Goal: Information Seeking & Learning: Learn about a topic

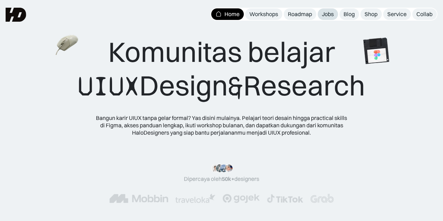
click at [328, 13] on div "Jobs" at bounding box center [328, 14] width 12 height 7
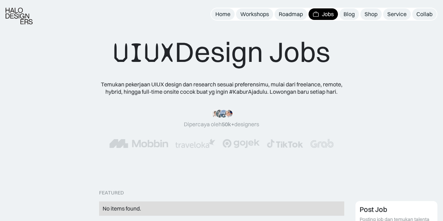
scroll to position [166, 0]
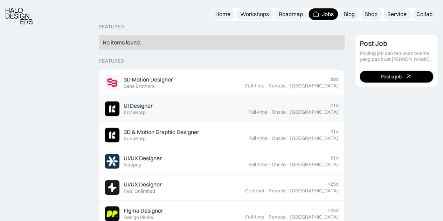
click at [149, 104] on div "UI Designer" at bounding box center [138, 105] width 29 height 7
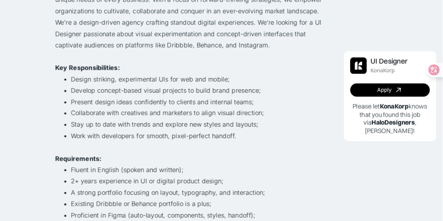
scroll to position [119, 0]
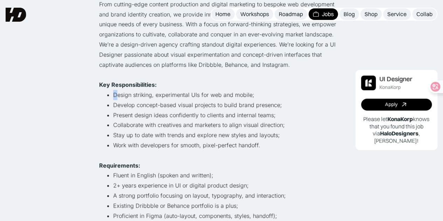
drag, startPoint x: 117, startPoint y: 91, endPoint x: 193, endPoint y: 85, distance: 76.2
click at [193, 85] on div "We are the powerhouse holding company that unites multiple dynamic brands under…" at bounding box center [221, 140] width 245 height 323
click at [181, 91] on li "Design striking, experimental UIs for web and mobile;" at bounding box center [228, 95] width 231 height 10
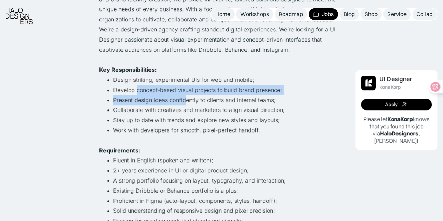
drag, startPoint x: 137, startPoint y: 91, endPoint x: 184, endPoint y: 97, distance: 48.1
click at [184, 97] on ul "Design striking, experimental UIs for web and mobile; Develop concept-based vis…" at bounding box center [221, 105] width 245 height 61
click at [201, 90] on li "Develop concept-based visual projects to build brand presence;" at bounding box center [228, 90] width 231 height 10
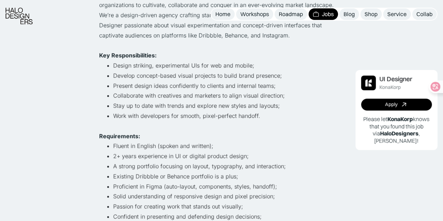
scroll to position [154, 0]
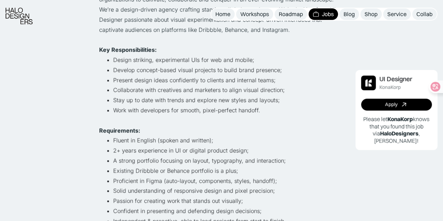
click at [137, 94] on li "Collaborate with creatives and marketers to align visual direction;" at bounding box center [228, 90] width 231 height 10
drag, startPoint x: 137, startPoint y: 94, endPoint x: 161, endPoint y: 90, distance: 23.7
click at [161, 90] on li "Collaborate with creatives and marketers to align visual direction;" at bounding box center [228, 90] width 231 height 10
click at [183, 86] on li "Collaborate with creatives and marketers to align visual direction;" at bounding box center [228, 90] width 231 height 10
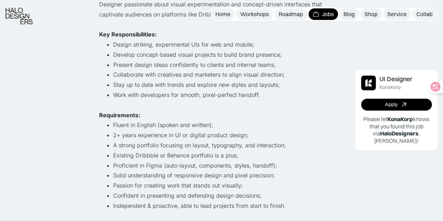
scroll to position [178, 0]
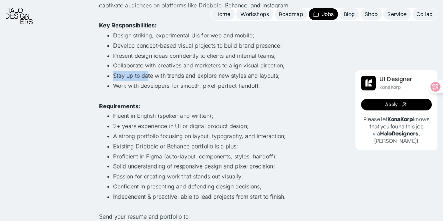
drag, startPoint x: 111, startPoint y: 79, endPoint x: 146, endPoint y: 78, distance: 35.0
click at [146, 78] on ul "Design striking, experimental UIs for web and mobile; Develop concept-based vis…" at bounding box center [221, 60] width 245 height 61
drag, startPoint x: 158, startPoint y: 75, endPoint x: 174, endPoint y: 72, distance: 16.5
click at [174, 72] on li "Stay up to date with trends and explore new styles and layouts;" at bounding box center [228, 76] width 231 height 10
drag, startPoint x: 197, startPoint y: 69, endPoint x: 248, endPoint y: 61, distance: 51.8
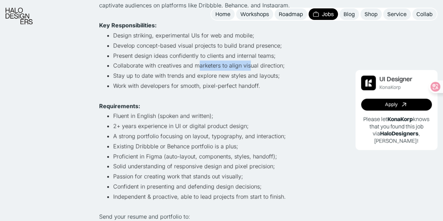
click at [248, 61] on li "Collaborate with creatives and marketers to align visual direction;" at bounding box center [228, 66] width 231 height 10
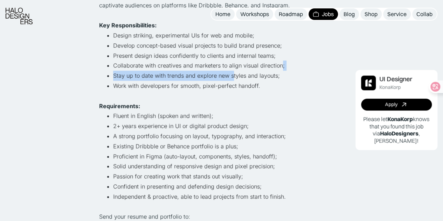
drag, startPoint x: 231, startPoint y: 73, endPoint x: 279, endPoint y: 66, distance: 48.1
click at [279, 66] on ul "Design striking, experimental UIs for web and mobile; Develop concept-based vis…" at bounding box center [221, 60] width 245 height 61
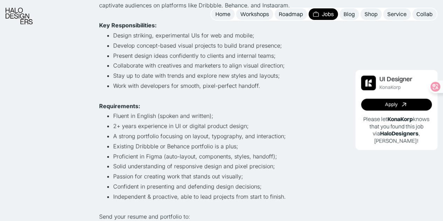
click at [270, 74] on li "Stay up to date with trends and explore new styles and layouts;" at bounding box center [228, 76] width 231 height 10
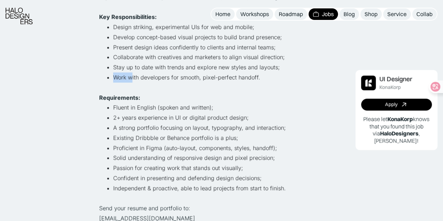
drag, startPoint x: 112, startPoint y: 76, endPoint x: 133, endPoint y: 77, distance: 21.4
click at [133, 77] on ul "Design striking, experimental UIs for web and mobile; Develop concept-based vis…" at bounding box center [221, 52] width 245 height 61
drag, startPoint x: 156, startPoint y: 75, endPoint x: 217, endPoint y: 64, distance: 62.3
click at [217, 64] on ul "Design striking, experimental UIs for web and mobile; Develop concept-based vis…" at bounding box center [221, 52] width 245 height 61
drag, startPoint x: 193, startPoint y: 78, endPoint x: 261, endPoint y: 74, distance: 68.5
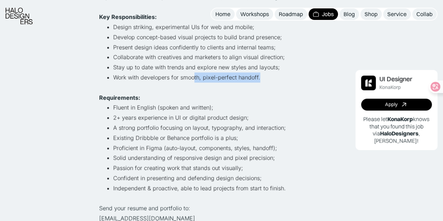
click at [261, 74] on li "Work with developers for smooth, pixel-perfect handoff." at bounding box center [228, 78] width 231 height 10
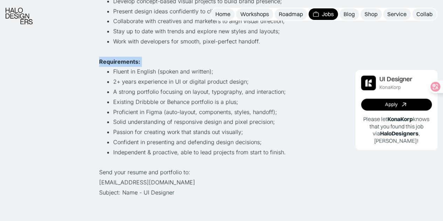
drag, startPoint x: 113, startPoint y: 70, endPoint x: 152, endPoint y: 66, distance: 39.5
click at [152, 66] on div "We are the powerhouse holding company that unites multiple dynamic brands under…" at bounding box center [221, 36] width 245 height 323
drag, startPoint x: 114, startPoint y: 81, endPoint x: 181, endPoint y: 75, distance: 67.2
click at [181, 75] on ul "Fluent in English (spoken and written); 2+ years experience in UI or digital pr…" at bounding box center [221, 112] width 245 height 91
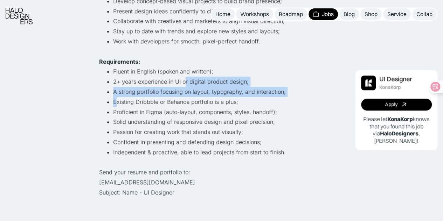
drag, startPoint x: 115, startPoint y: 97, endPoint x: 185, endPoint y: 87, distance: 70.9
click at [185, 87] on ul "Fluent in English (spoken and written); 2+ years experience in UI or digital pr…" at bounding box center [221, 112] width 245 height 91
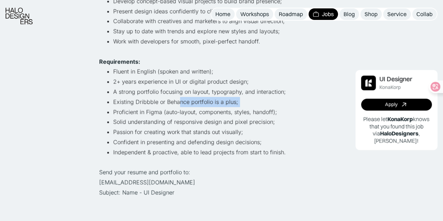
drag, startPoint x: 112, startPoint y: 111, endPoint x: 178, endPoint y: 99, distance: 66.5
click at [178, 99] on ul "Fluent in English (spoken and written); 2+ years experience in UI or digital pr…" at bounding box center [221, 112] width 245 height 91
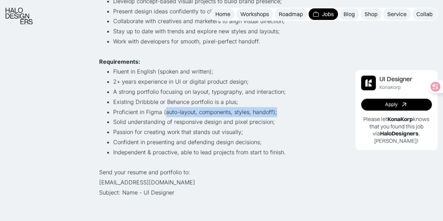
drag, startPoint x: 164, startPoint y: 107, endPoint x: 276, endPoint y: 108, distance: 112.4
click at [276, 108] on li "Proficient in Figma (auto-layout, components, styles, handoff);" at bounding box center [228, 112] width 231 height 10
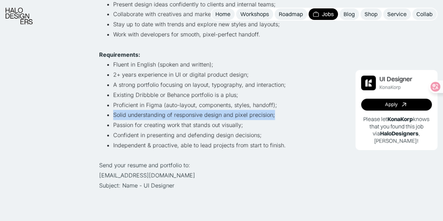
drag, startPoint x: 111, startPoint y: 115, endPoint x: 276, endPoint y: 113, distance: 165.3
click at [276, 113] on ul "Fluent in English (spoken and written); 2+ years experience in UI or digital pr…" at bounding box center [221, 105] width 245 height 91
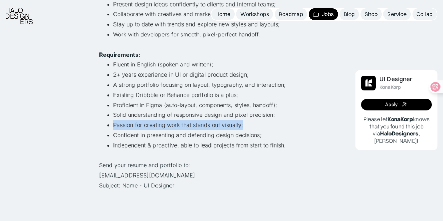
drag, startPoint x: 111, startPoint y: 128, endPoint x: 242, endPoint y: 121, distance: 131.2
click at [242, 121] on ul "Fluent in English (spoken and written); 2+ years experience in UI or digital pr…" at bounding box center [221, 105] width 245 height 91
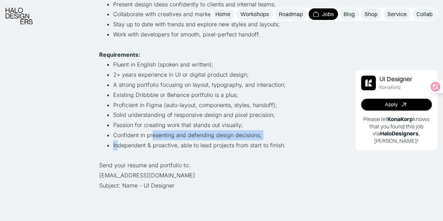
drag, startPoint x: 119, startPoint y: 141, endPoint x: 151, endPoint y: 139, distance: 32.6
click at [151, 139] on ul "Fluent in English (spoken and written); 2+ years experience in UI or digital pr…" at bounding box center [221, 105] width 245 height 91
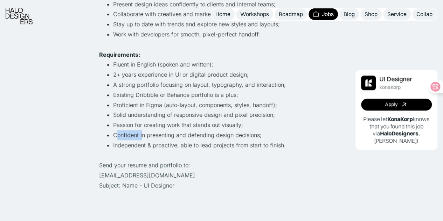
drag, startPoint x: 118, startPoint y: 135, endPoint x: 143, endPoint y: 133, distance: 25.3
click at [143, 133] on li "Confident in presenting and defending design decisions;" at bounding box center [228, 135] width 231 height 10
click at [132, 93] on li "Existing Dribbble or Behance portfolio is a plus;" at bounding box center [228, 95] width 231 height 10
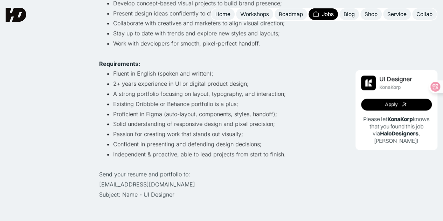
scroll to position [219, 0]
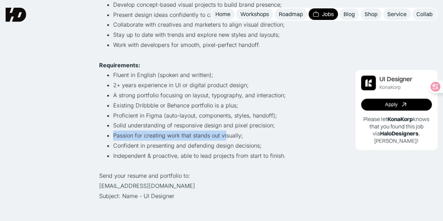
drag, startPoint x: 110, startPoint y: 136, endPoint x: 227, endPoint y: 133, distance: 117.0
click at [227, 133] on li "Passion for creating work that stands out visually;" at bounding box center [228, 136] width 231 height 10
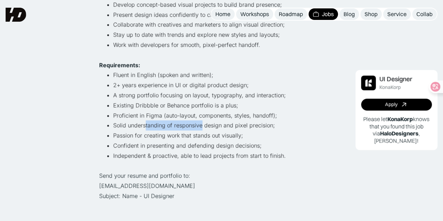
drag, startPoint x: 178, startPoint y: 124, endPoint x: 205, endPoint y: 128, distance: 26.9
click at [205, 128] on li "Solid understanding of responsive design and pixel precision;" at bounding box center [228, 126] width 231 height 10
drag, startPoint x: 221, startPoint y: 129, endPoint x: 248, endPoint y: 123, distance: 27.8
click at [248, 123] on li "Solid understanding of responsive design and pixel precision;" at bounding box center [228, 126] width 231 height 10
drag, startPoint x: 163, startPoint y: 128, endPoint x: 219, endPoint y: 130, distance: 55.8
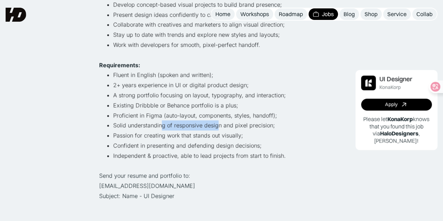
click at [219, 130] on li "Solid understanding of responsive design and pixel precision;" at bounding box center [228, 126] width 231 height 10
click at [232, 130] on li "Solid understanding of responsive design and pixel precision;" at bounding box center [228, 126] width 231 height 10
drag, startPoint x: 247, startPoint y: 126, endPoint x: 275, endPoint y: 126, distance: 28.0
click at [275, 126] on li "Solid understanding of responsive design and pixel precision;" at bounding box center [228, 126] width 231 height 10
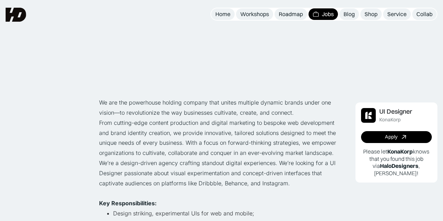
scroll to position [216, 0]
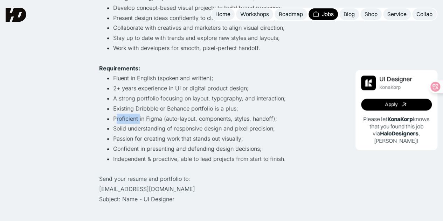
drag, startPoint x: 116, startPoint y: 118, endPoint x: 142, endPoint y: 116, distance: 26.7
click at [142, 116] on li "Proficient in Figma (auto-layout, components, styles, handoff);" at bounding box center [228, 119] width 231 height 10
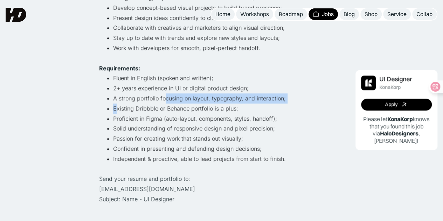
drag, startPoint x: 116, startPoint y: 107, endPoint x: 186, endPoint y: 105, distance: 70.1
click at [186, 105] on li "Existing Dribbble or Behance portfolio is a plus;" at bounding box center [228, 109] width 231 height 10
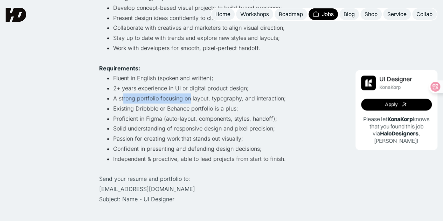
drag, startPoint x: 123, startPoint y: 99, endPoint x: 192, endPoint y: 97, distance: 68.7
click at [192, 97] on li "A strong portfolio focusing on layout, typography, and interaction;" at bounding box center [228, 99] width 231 height 10
click at [128, 88] on li "2+ years experience in UI or digital product design;" at bounding box center [228, 88] width 231 height 10
drag, startPoint x: 128, startPoint y: 88, endPoint x: 154, endPoint y: 88, distance: 26.3
click at [154, 88] on li "2+ years experience in UI or digital product design;" at bounding box center [228, 88] width 231 height 10
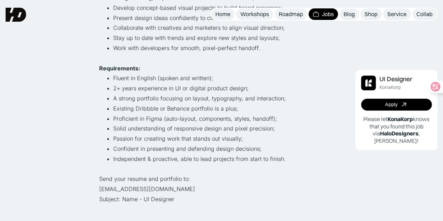
click at [180, 89] on li "2+ years experience in UI or digital product design;" at bounding box center [228, 88] width 231 height 10
drag, startPoint x: 109, startPoint y: 79, endPoint x: 185, endPoint y: 80, distance: 75.7
click at [185, 80] on li "Fluent in English (spoken and written);" at bounding box center [228, 78] width 231 height 10
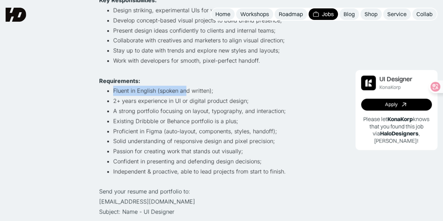
scroll to position [174, 0]
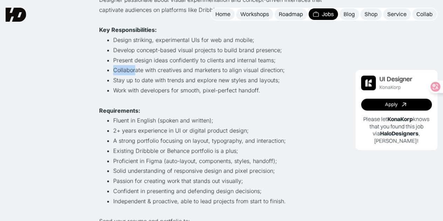
drag, startPoint x: 113, startPoint y: 73, endPoint x: 135, endPoint y: 71, distance: 22.1
click at [135, 71] on li "Collaborate with creatives and marketers to align visual direction;" at bounding box center [228, 70] width 231 height 10
drag, startPoint x: 103, startPoint y: 58, endPoint x: 191, endPoint y: 56, distance: 88.3
click at [191, 56] on ul "Design striking, experimental UIs for web and mobile; Develop concept-based vis…" at bounding box center [221, 65] width 245 height 61
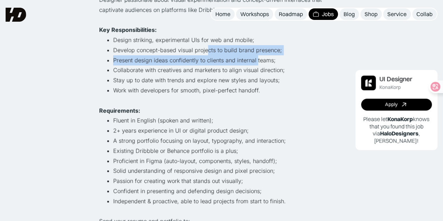
drag, startPoint x: 205, startPoint y: 54, endPoint x: 256, endPoint y: 63, distance: 51.2
click at [256, 63] on ul "Design striking, experimental UIs for web and mobile; Develop concept-based vis…" at bounding box center [221, 65] width 245 height 61
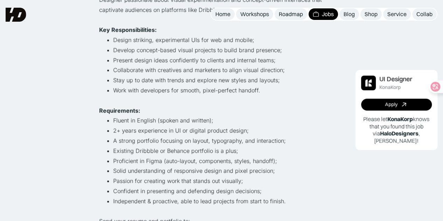
click at [263, 63] on li "Present design ideas confidently to clients and internal teams;" at bounding box center [228, 60] width 231 height 10
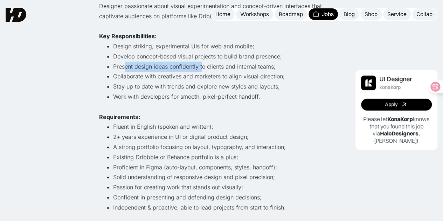
drag, startPoint x: 125, startPoint y: 64, endPoint x: 201, endPoint y: 68, distance: 76.1
click at [201, 68] on li "Present design ideas confidently to clients and internal teams;" at bounding box center [228, 67] width 231 height 10
drag, startPoint x: 221, startPoint y: 68, endPoint x: 246, endPoint y: 67, distance: 24.9
click at [246, 67] on li "Present design ideas confidently to clients and internal teams;" at bounding box center [228, 67] width 231 height 10
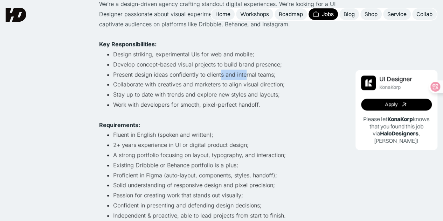
scroll to position [159, 0]
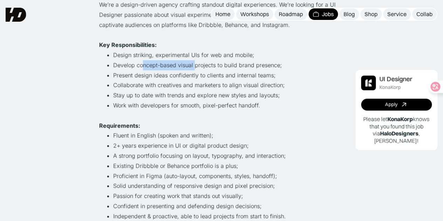
drag, startPoint x: 143, startPoint y: 68, endPoint x: 195, endPoint y: 67, distance: 51.8
click at [195, 67] on li "Develop concept-based visual projects to build brand presence;" at bounding box center [228, 65] width 231 height 10
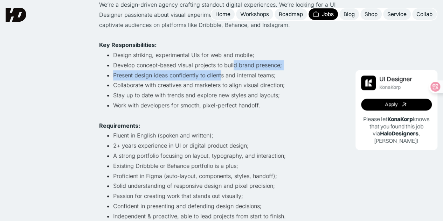
drag, startPoint x: 220, startPoint y: 71, endPoint x: 234, endPoint y: 69, distance: 13.9
click at [234, 69] on ul "Design striking, experimental UIs for web and mobile; Develop concept-based vis…" at bounding box center [221, 80] width 245 height 61
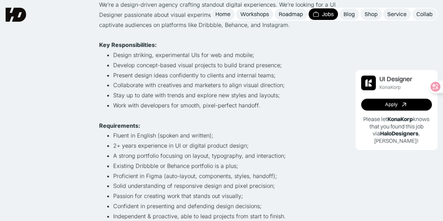
click at [212, 68] on li "Develop concept-based visual projects to build brand presence;" at bounding box center [228, 65] width 231 height 10
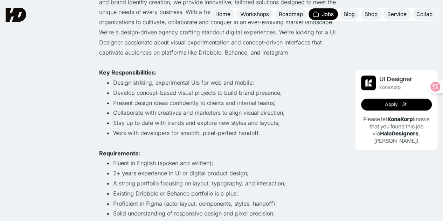
scroll to position [81, 0]
